Goal: Transaction & Acquisition: Book appointment/travel/reservation

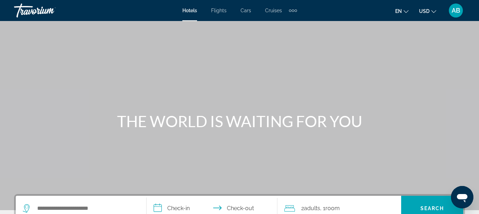
click at [189, 15] on div "Hotels Flights Cars Cruises Activities Hotels Flights Cars Cruises Activities" at bounding box center [239, 10] width 115 height 11
click at [189, 11] on span "Hotels" at bounding box center [189, 11] width 15 height 6
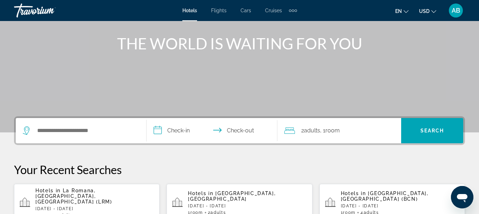
scroll to position [80, 0]
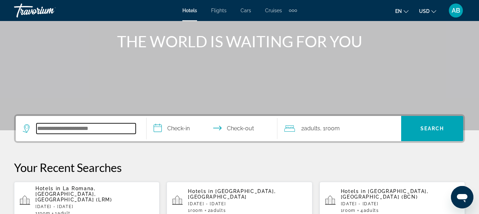
click at [44, 129] on input "Search widget" at bounding box center [85, 128] width 99 height 11
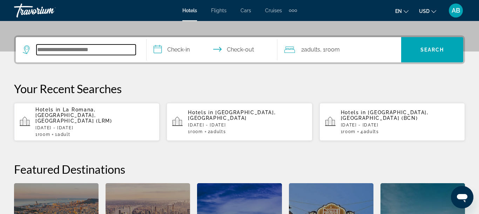
scroll to position [172, 0]
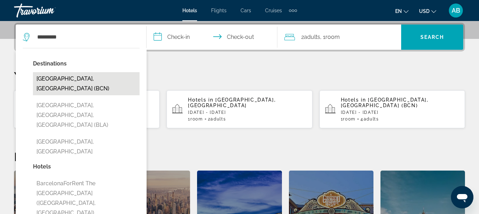
click at [61, 79] on button "[GEOGRAPHIC_DATA], [GEOGRAPHIC_DATA] (BCN)" at bounding box center [86, 83] width 107 height 23
type input "**********"
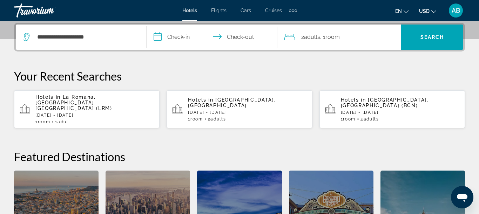
click at [178, 36] on input "**********" at bounding box center [214, 38] width 134 height 27
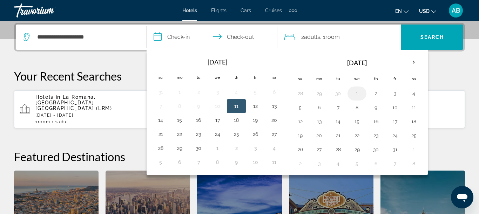
click at [356, 95] on button "1" at bounding box center [357, 94] width 11 height 10
click at [306, 37] on span "Adults" at bounding box center [312, 37] width 16 height 7
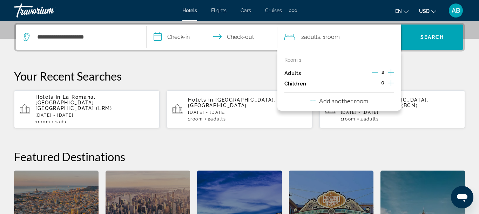
click at [390, 74] on icon "Increment adults" at bounding box center [391, 72] width 6 height 8
click at [388, 68] on button "Increment adults" at bounding box center [391, 73] width 6 height 11
click at [449, 36] on span "Search widget" at bounding box center [432, 37] width 62 height 17
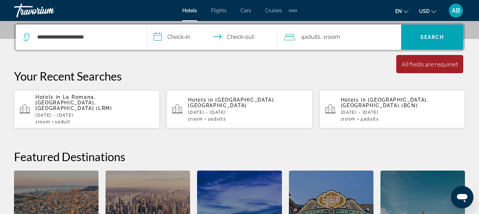
click at [176, 39] on input "**********" at bounding box center [214, 38] width 134 height 27
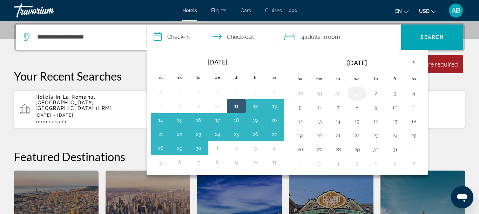
click at [356, 95] on button "1" at bounding box center [357, 94] width 11 height 10
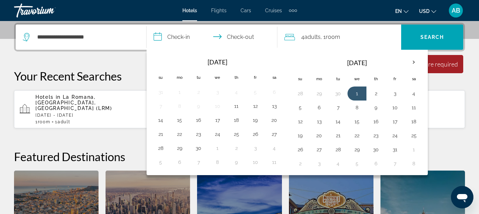
click at [173, 36] on input "**********" at bounding box center [214, 38] width 134 height 27
click at [376, 95] on button "2" at bounding box center [375, 94] width 11 height 10
type input "**********"
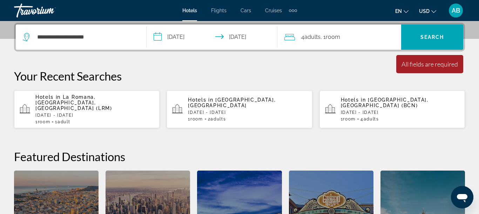
click at [345, 41] on div "4 Adult Adults , 1 Room rooms" at bounding box center [343, 37] width 117 height 10
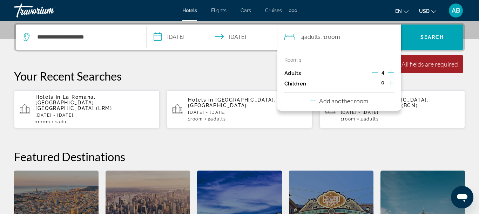
click at [375, 74] on icon "Decrement adults" at bounding box center [375, 72] width 6 height 6
click at [420, 41] on span "Search widget" at bounding box center [432, 37] width 62 height 17
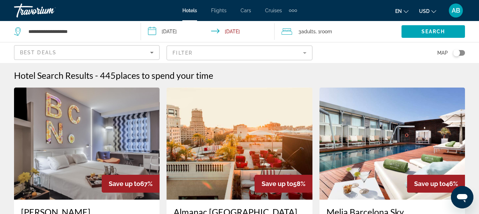
click at [180, 54] on mat-form-field "Filter" at bounding box center [240, 53] width 146 height 15
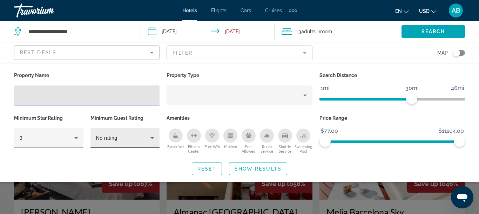
click at [154, 139] on icon "Hotel Filters" at bounding box center [152, 138] width 8 height 8
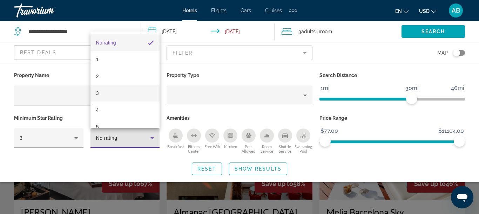
click at [137, 92] on mat-option "3" at bounding box center [125, 93] width 69 height 17
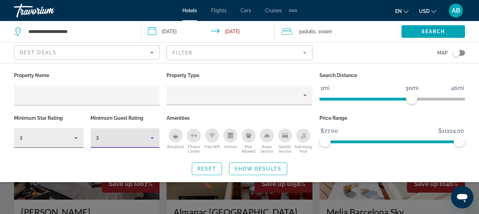
click at [33, 138] on div "3" at bounding box center [47, 138] width 55 height 8
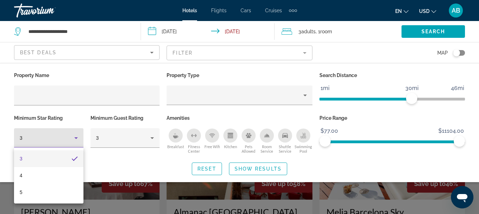
click at [158, 126] on div at bounding box center [239, 107] width 479 height 214
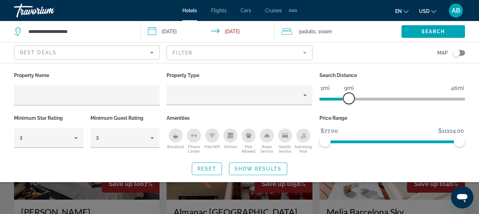
drag, startPoint x: 409, startPoint y: 99, endPoint x: 349, endPoint y: 98, distance: 59.6
click at [349, 98] on span "ngx-slider" at bounding box center [348, 98] width 11 height 11
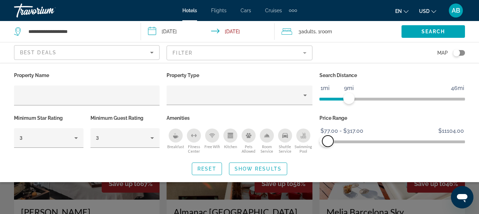
drag, startPoint x: 455, startPoint y: 141, endPoint x: 328, endPoint y: 163, distance: 128.8
click at [328, 163] on div "Property Name Property Type Search Distance 1mi 46mi 9mi Minimum Star Rating 3 …" at bounding box center [239, 123] width 479 height 105
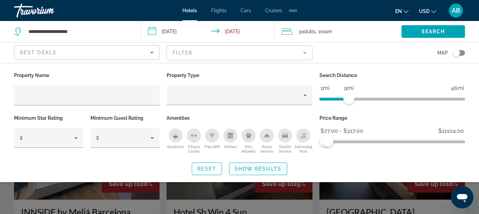
click at [267, 169] on span "Show Results" at bounding box center [258, 169] width 47 height 6
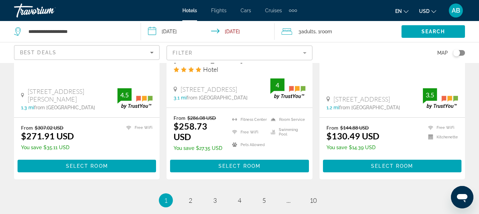
scroll to position [992, 0]
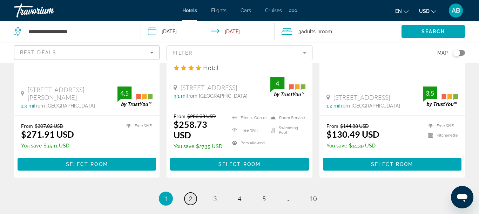
click at [190, 195] on span "2" at bounding box center [191, 199] width 4 height 8
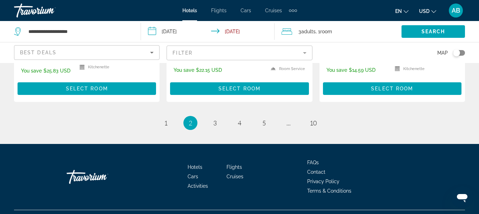
scroll to position [1023, 0]
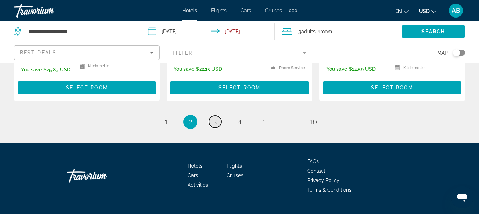
click at [214, 118] on span "3" at bounding box center [215, 122] width 4 height 8
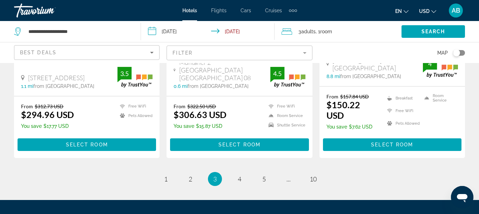
scroll to position [947, 0]
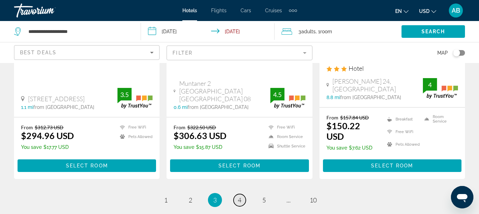
click at [239, 196] on span "4" at bounding box center [240, 200] width 4 height 8
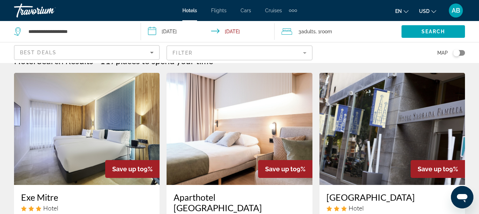
scroll to position [16, 0]
